Goal: Navigation & Orientation: Find specific page/section

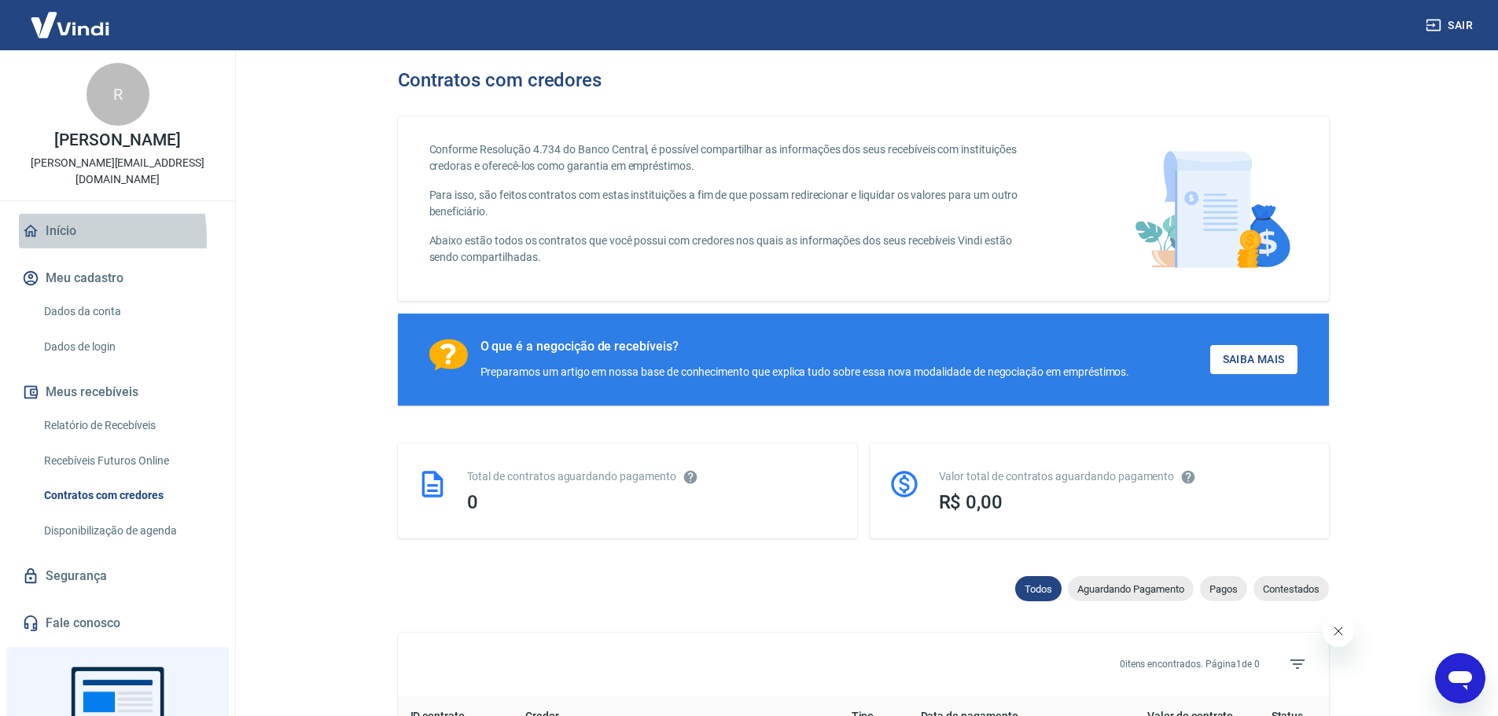
click at [54, 220] on link "Início" at bounding box center [117, 231] width 197 height 35
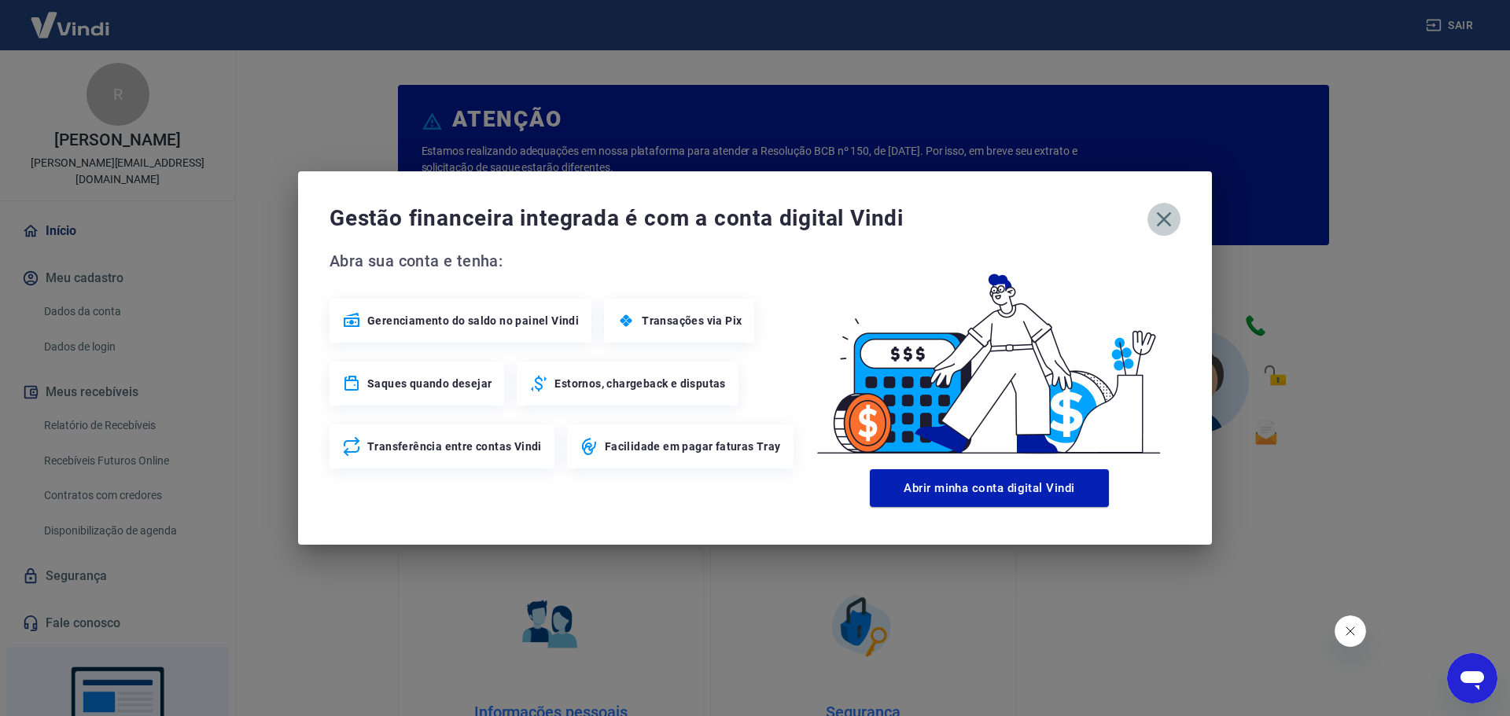
click at [1160, 230] on icon "button" at bounding box center [1163, 219] width 25 height 25
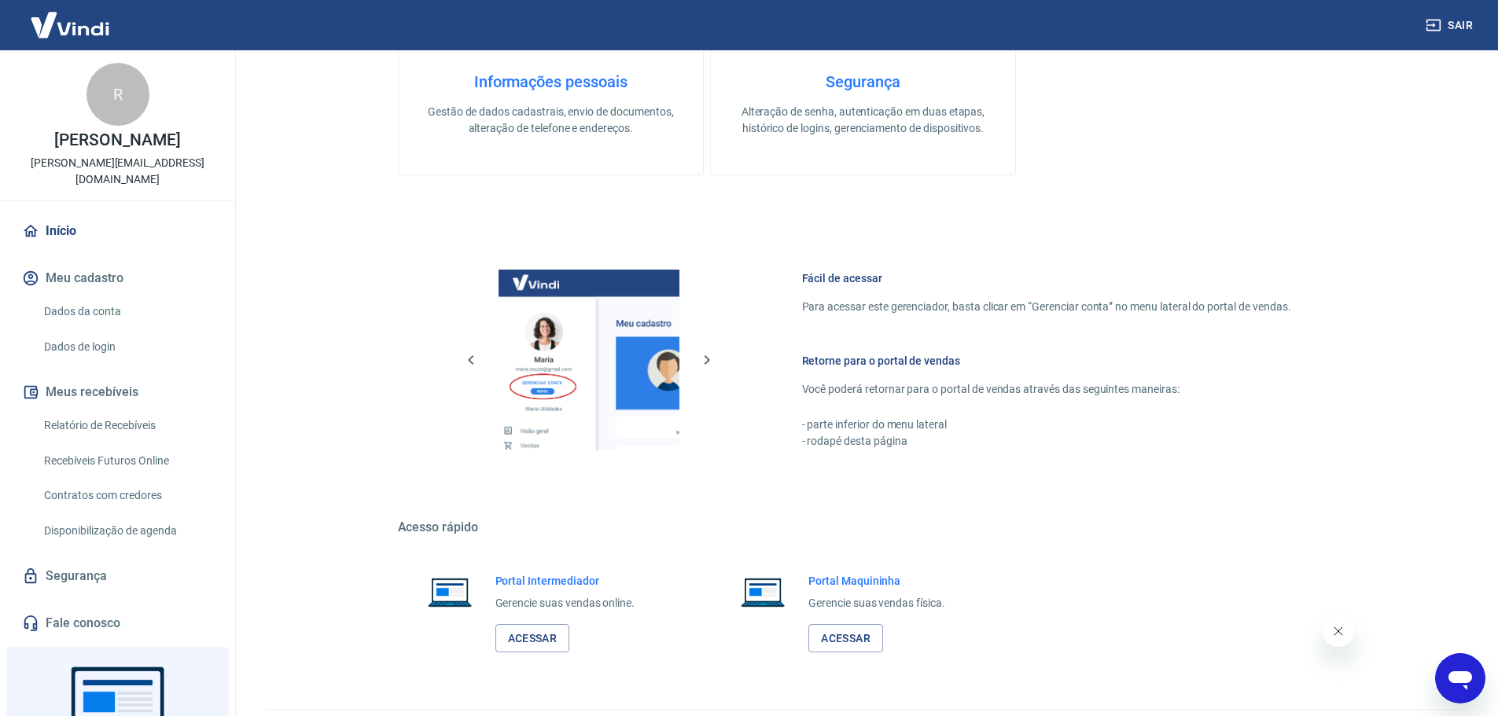
scroll to position [672, 0]
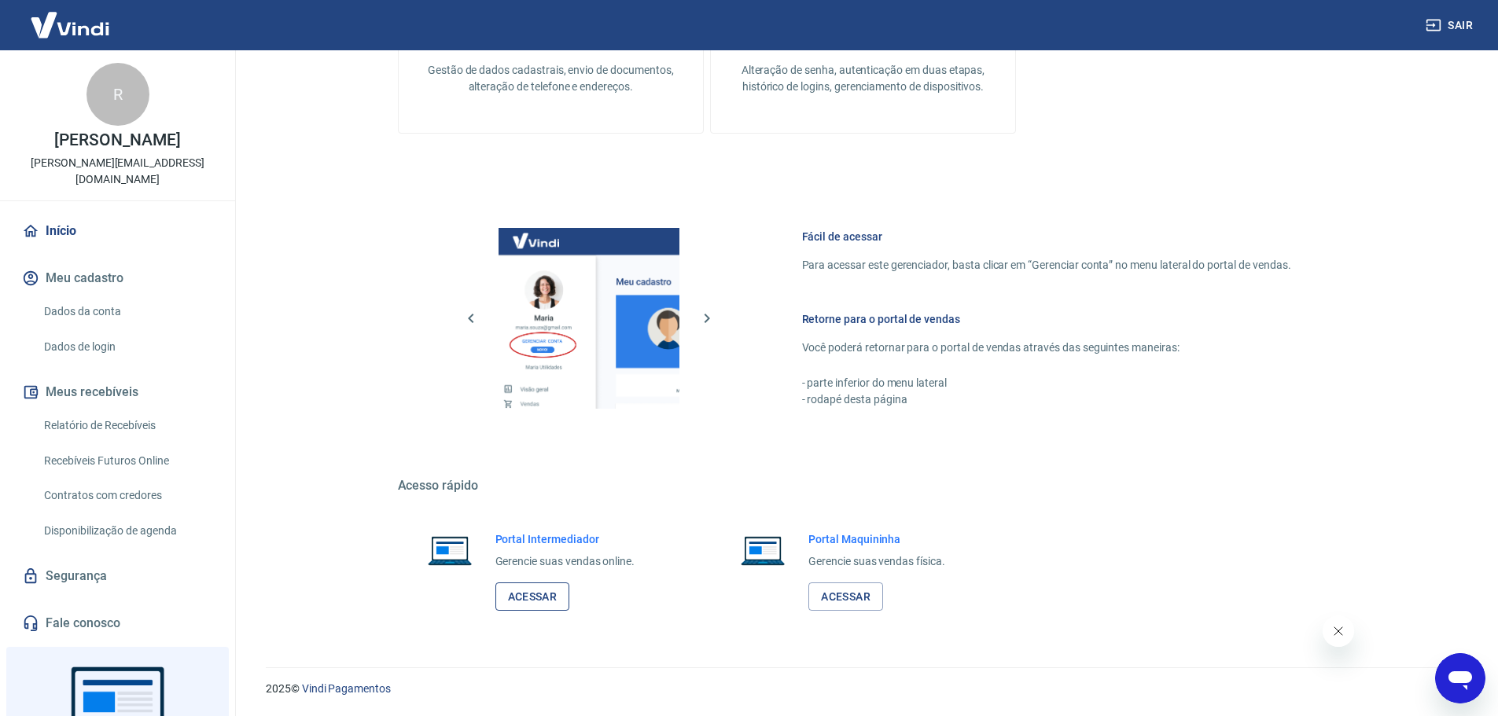
click at [545, 598] on link "Acessar" at bounding box center [532, 597] width 75 height 29
click at [1454, 672] on icon "Abrir janela de mensagens" at bounding box center [1460, 678] width 28 height 28
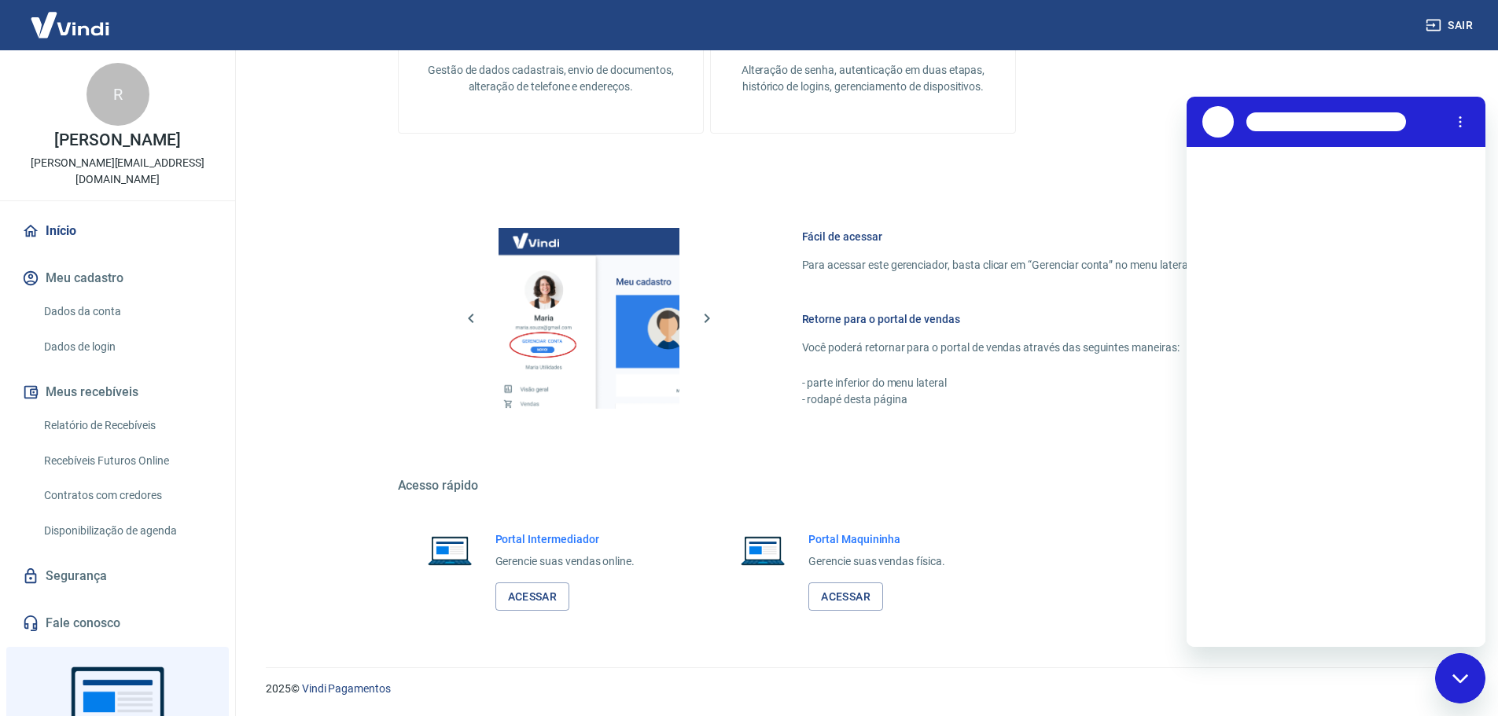
scroll to position [0, 0]
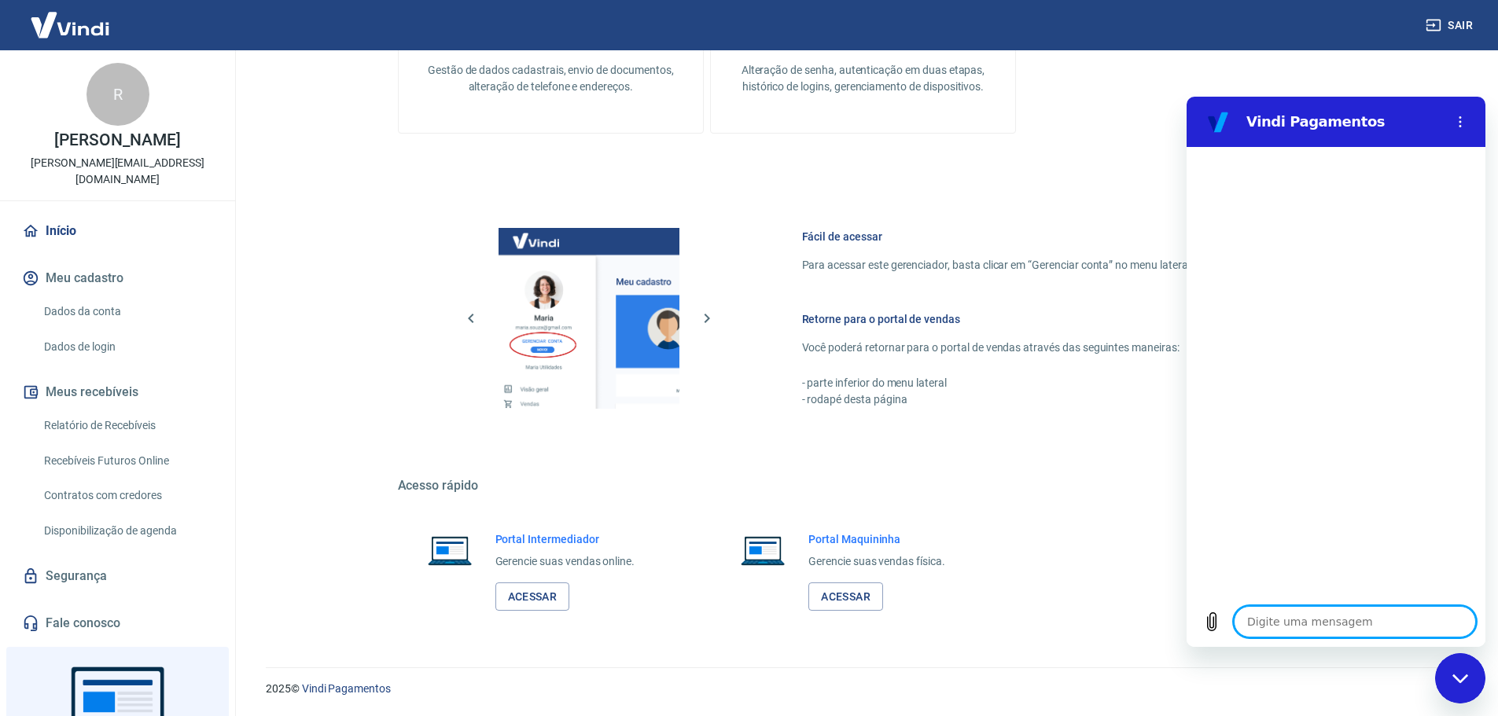
type textarea "x"
